Goal: Information Seeking & Learning: Learn about a topic

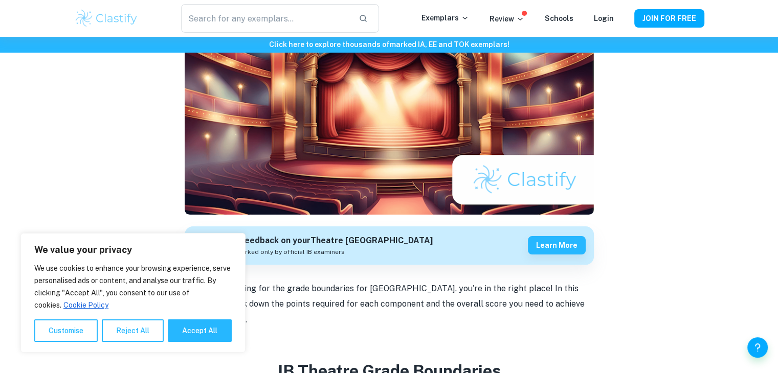
scroll to position [137, 0]
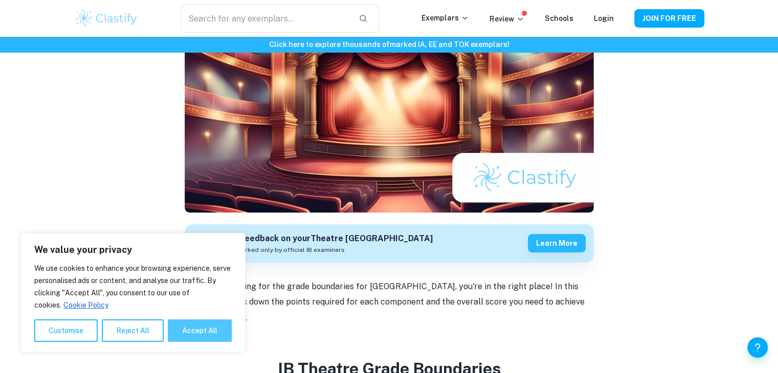
click at [219, 320] on button "Accept All" at bounding box center [200, 331] width 64 height 23
checkbox input "true"
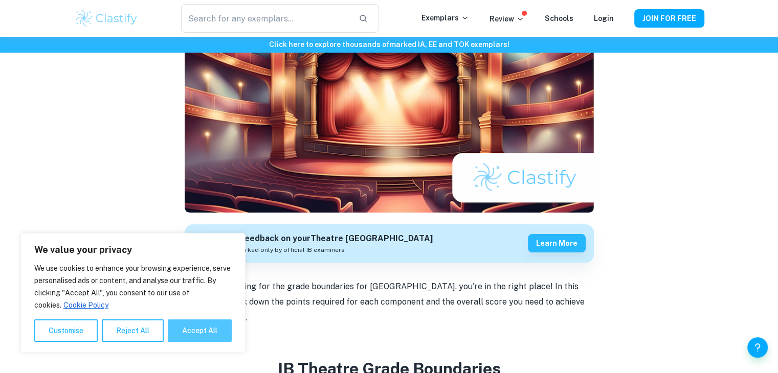
checkbox input "true"
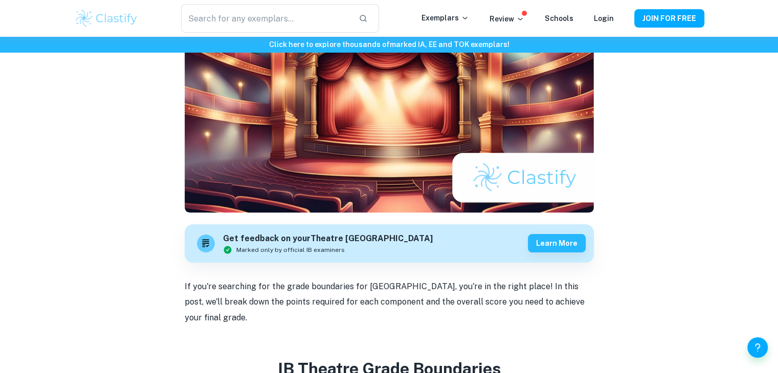
click at [256, 281] on p "If you're searching for the grade boundaries for [GEOGRAPHIC_DATA], you're in t…" at bounding box center [389, 302] width 409 height 47
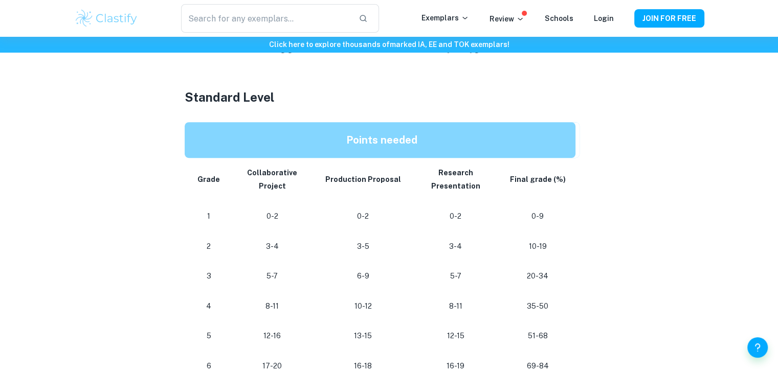
scroll to position [454, 0]
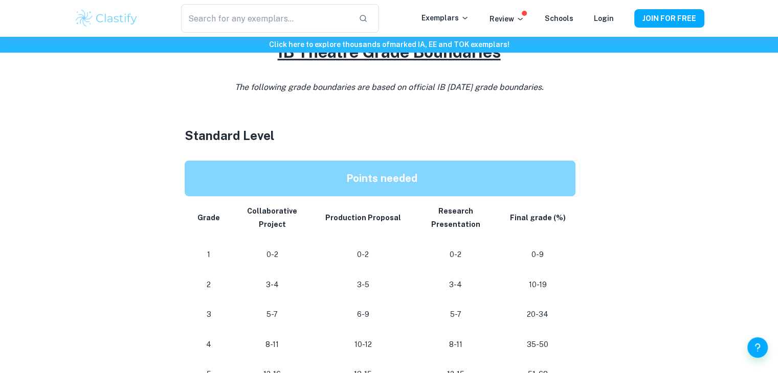
click at [263, 169] on p "Points needed" at bounding box center [382, 178] width 370 height 19
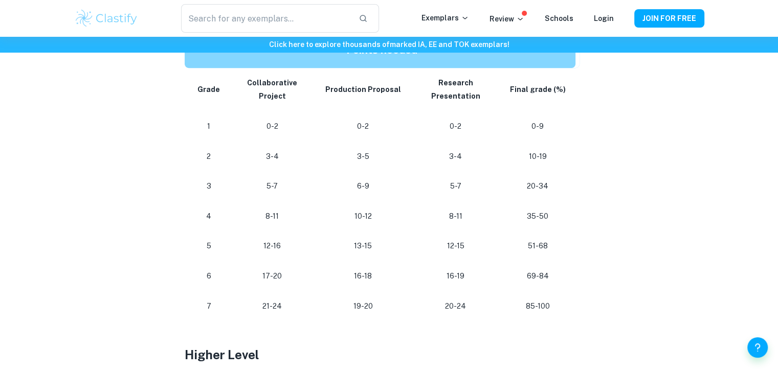
click at [263, 171] on td "5-7" at bounding box center [271, 186] width 85 height 30
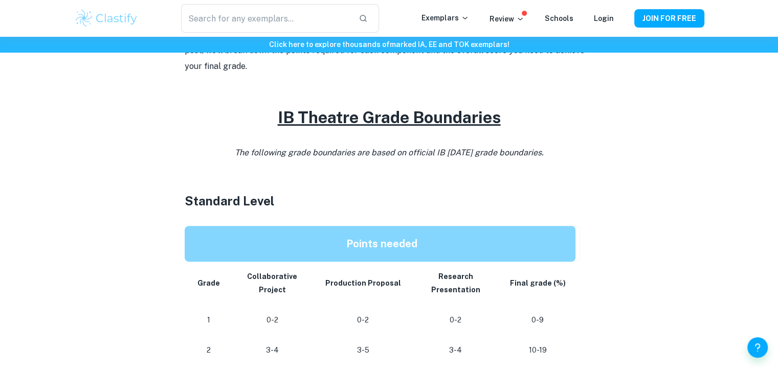
scroll to position [0, 0]
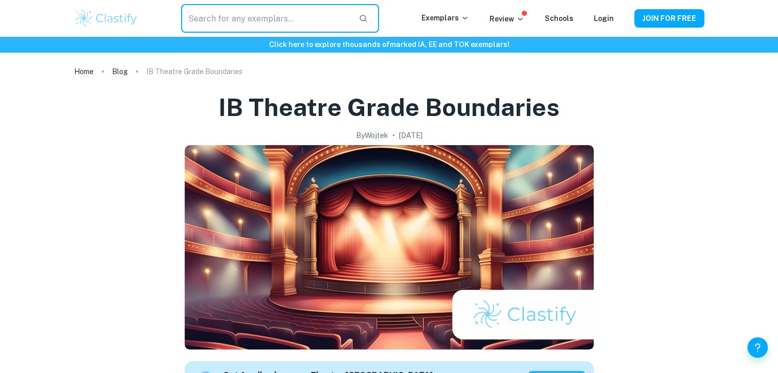
click at [227, 4] on input "text" at bounding box center [265, 18] width 169 height 29
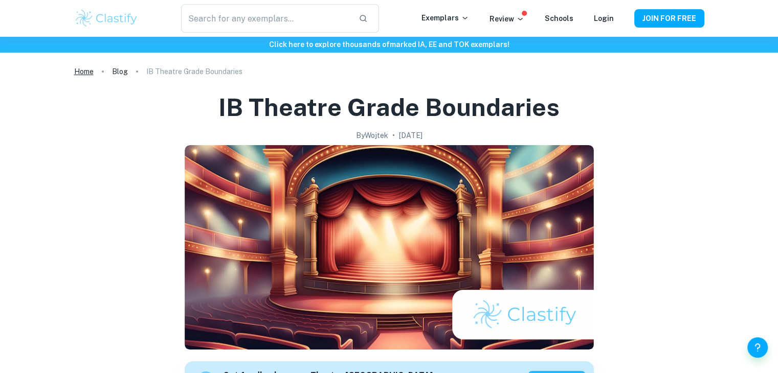
click at [89, 76] on link "Home" at bounding box center [83, 71] width 19 height 14
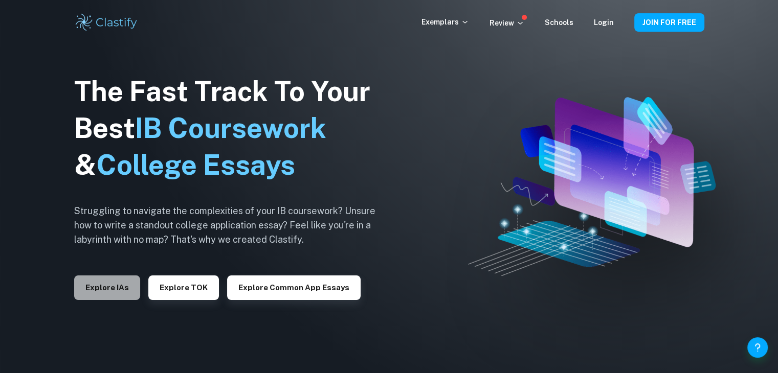
click at [114, 296] on button "Explore IAs" at bounding box center [107, 288] width 66 height 25
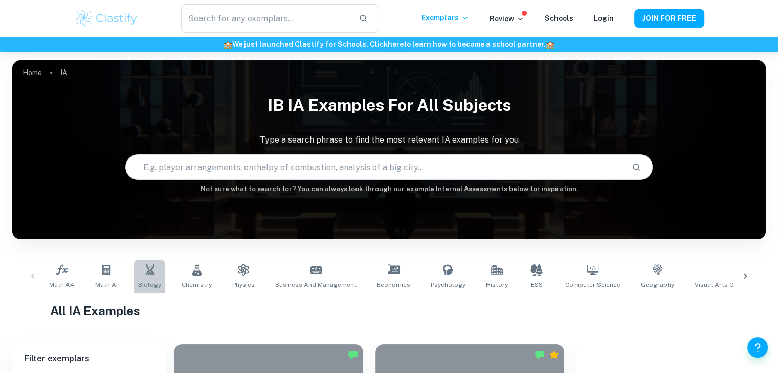
click at [158, 283] on span "Biology" at bounding box center [149, 284] width 23 height 9
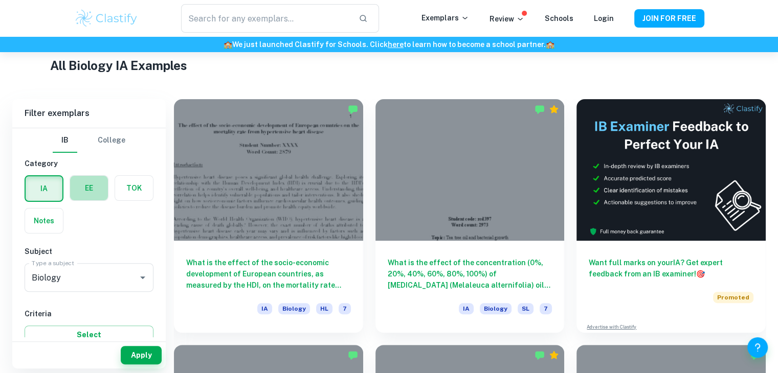
click at [92, 187] on label "button" at bounding box center [89, 188] width 38 height 25
click at [0, 0] on input "radio" at bounding box center [0, 0] width 0 height 0
click at [45, 177] on label "button" at bounding box center [44, 188] width 38 height 25
click at [0, 0] on input "radio" at bounding box center [0, 0] width 0 height 0
click at [111, 134] on button "College" at bounding box center [112, 140] width 28 height 25
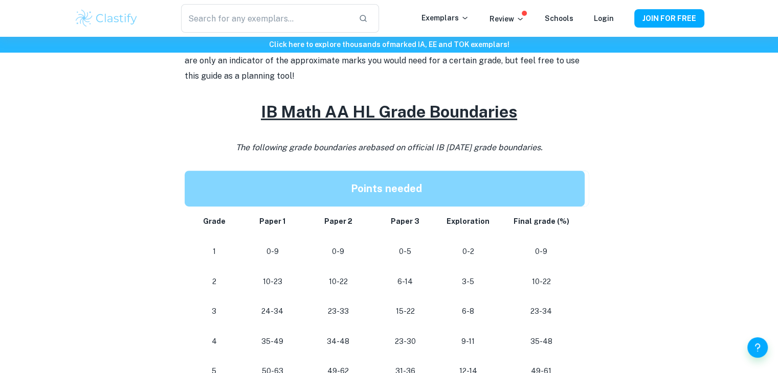
scroll to position [409, 0]
click at [367, 227] on td "Paper 2" at bounding box center [338, 222] width 67 height 30
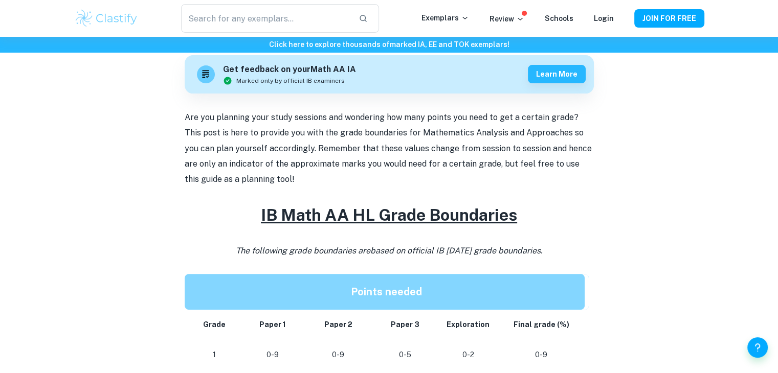
scroll to position [303, 0]
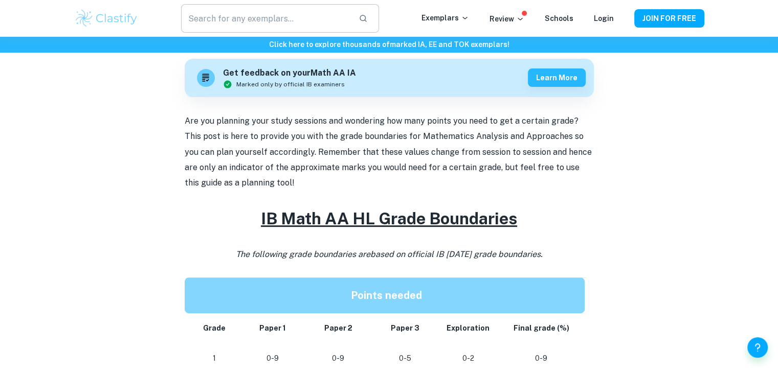
click at [260, 17] on input "text" at bounding box center [265, 18] width 169 height 29
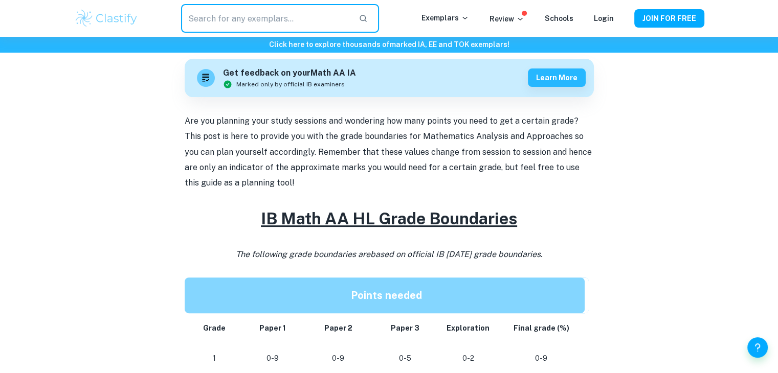
scroll to position [0, 0]
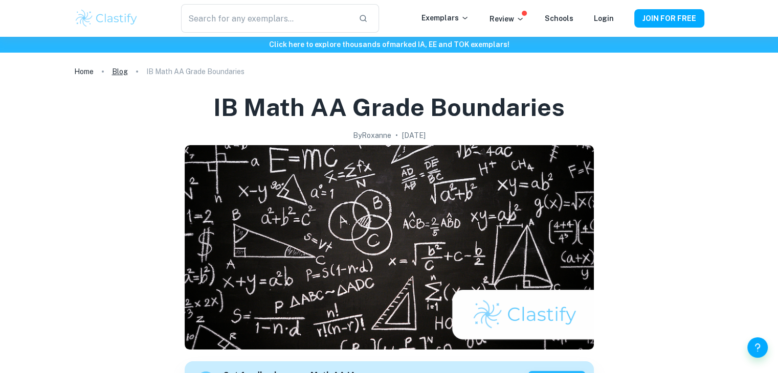
click at [125, 75] on link "Blog" at bounding box center [120, 71] width 16 height 14
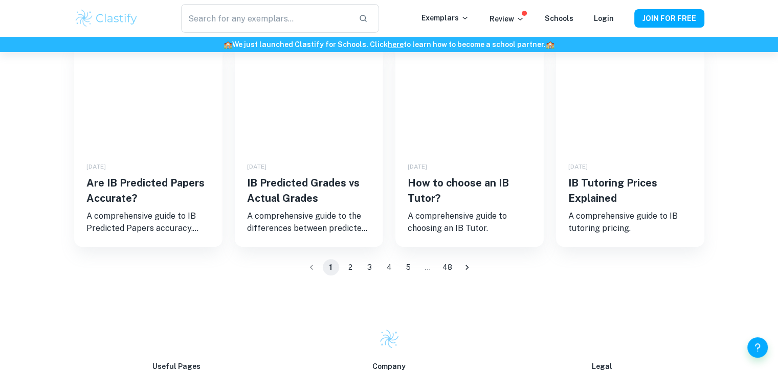
scroll to position [808, 0]
